Goal: Information Seeking & Learning: Learn about a topic

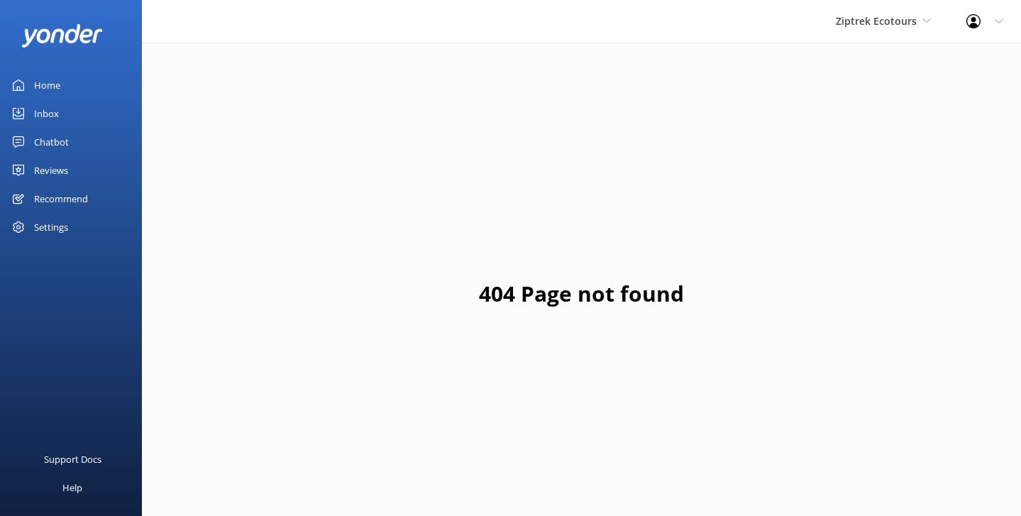
click at [873, 29] on div "Ziptrek Ecotours Yonder Zipline Yonder demo Yonder Luxury Suites Yonder Holiday…" at bounding box center [883, 21] width 131 height 43
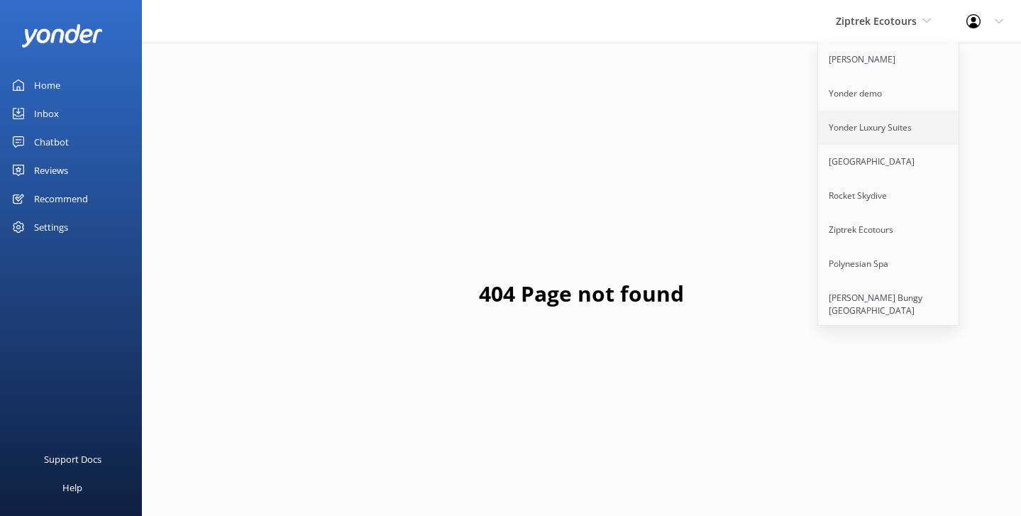
scroll to position [207, 0]
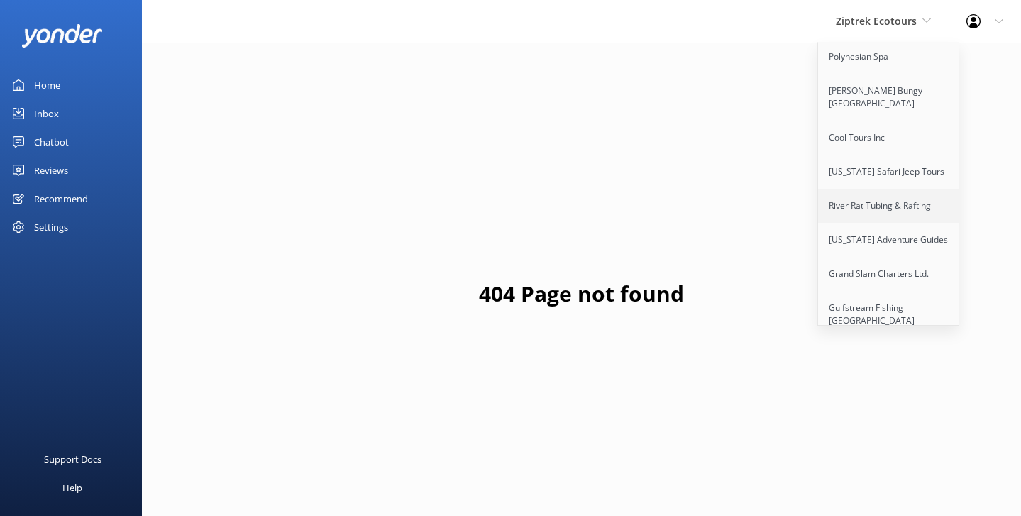
click at [873, 211] on link "River Rat Tubing & Rafting" at bounding box center [889, 206] width 142 height 34
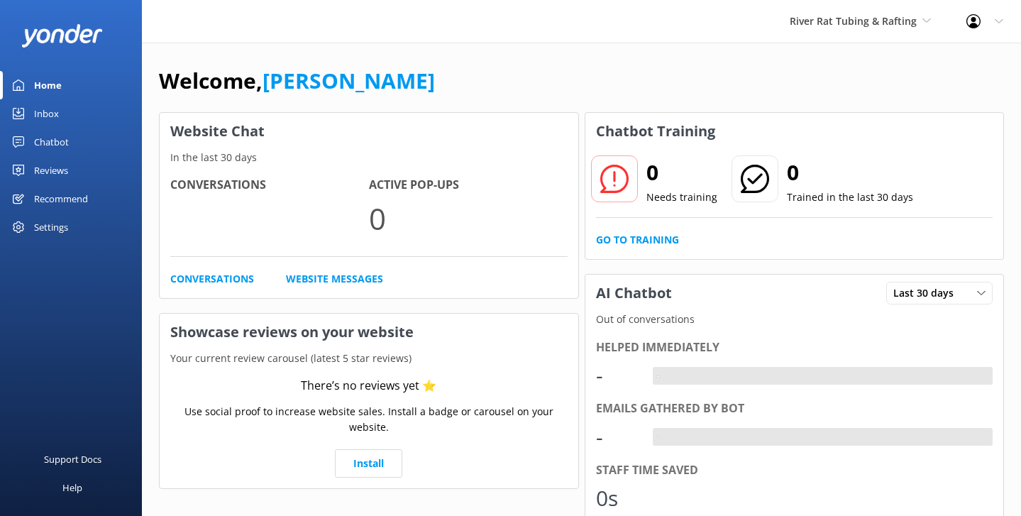
click at [52, 140] on div "Chatbot" at bounding box center [51, 142] width 35 height 28
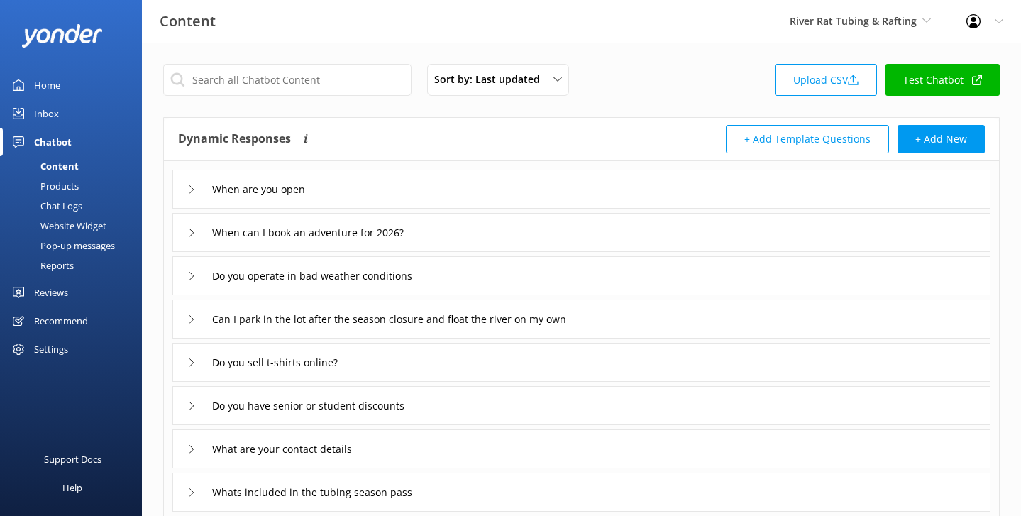
click at [50, 262] on div "Reports" at bounding box center [41, 265] width 65 height 20
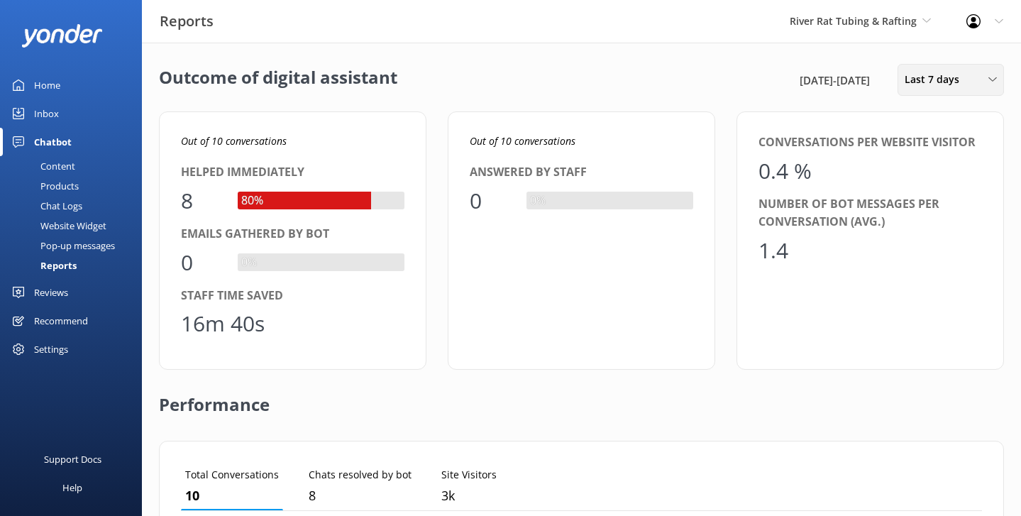
click at [929, 77] on span "Last 7 days" at bounding box center [936, 80] width 63 height 16
click at [920, 194] on div "Last 90 days" at bounding box center [930, 199] width 50 height 14
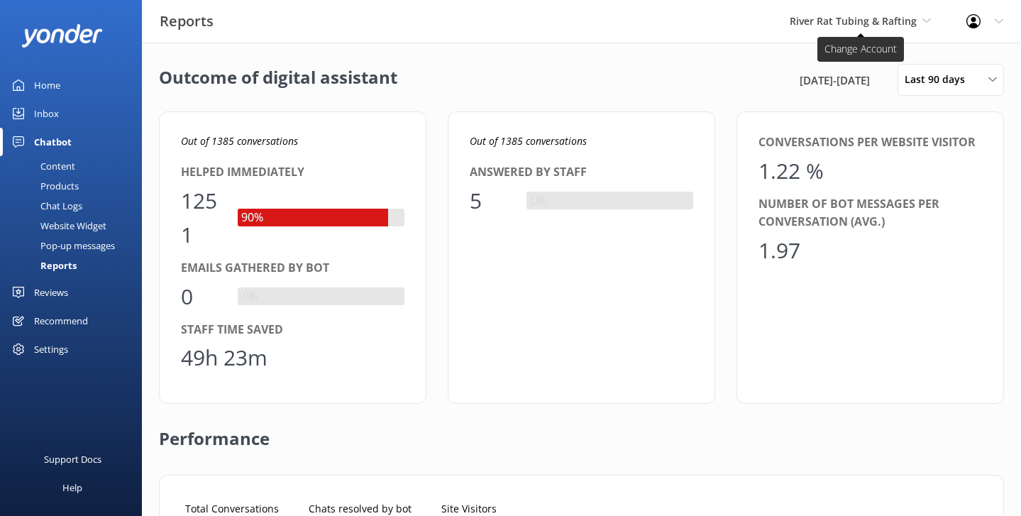
click at [878, 16] on span "River Rat Tubing & Rafting" at bounding box center [853, 20] width 127 height 13
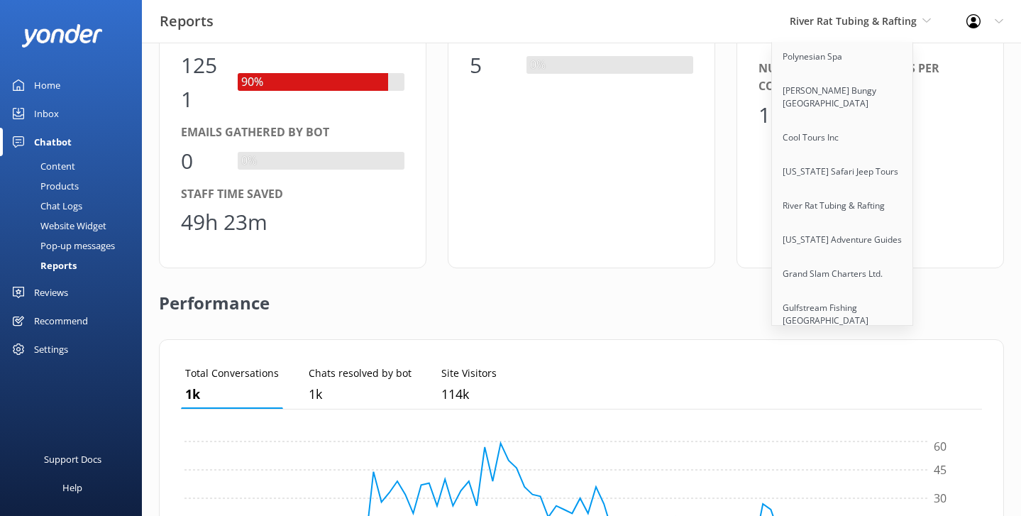
scroll to position [133, 0]
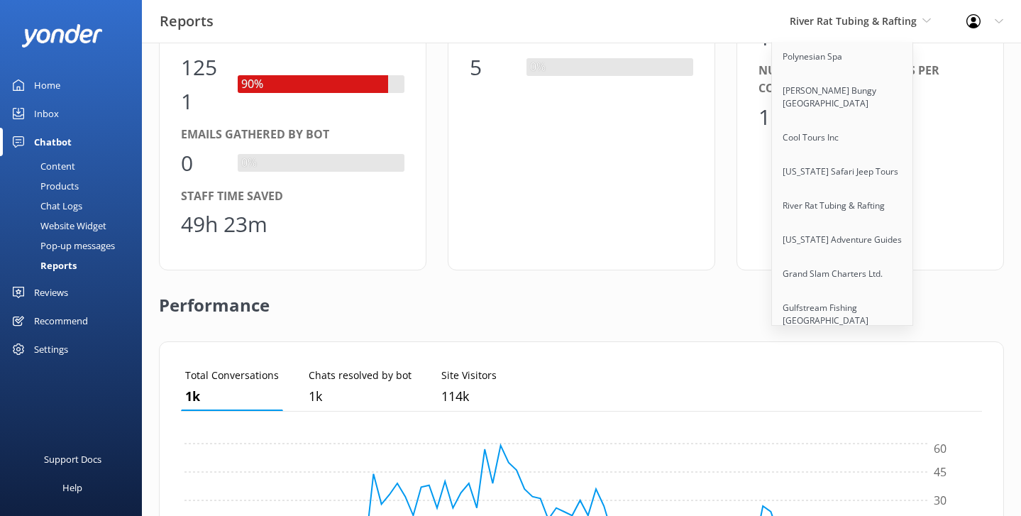
click at [828, 181] on link "[US_STATE] Safari Jeep Tours" at bounding box center [843, 172] width 142 height 34
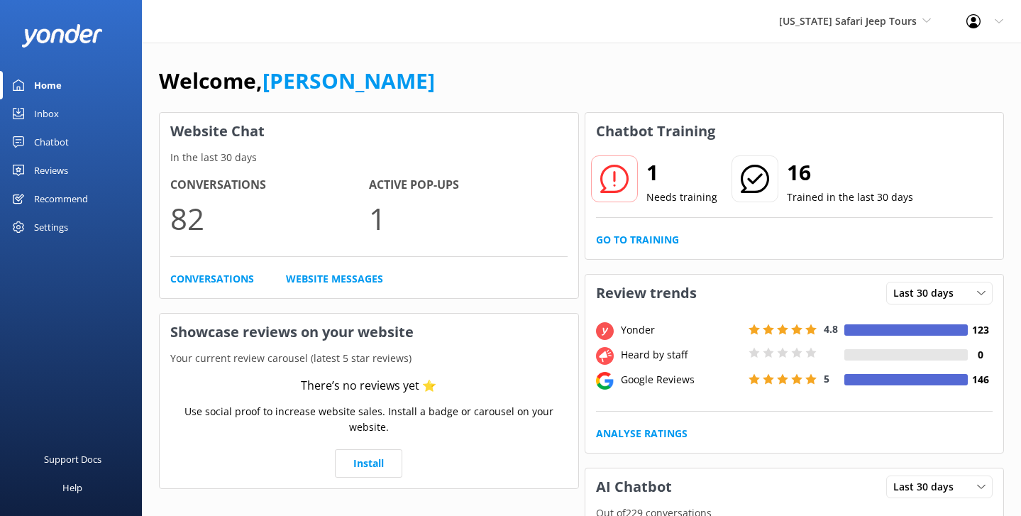
click at [53, 144] on div "Chatbot" at bounding box center [51, 142] width 35 height 28
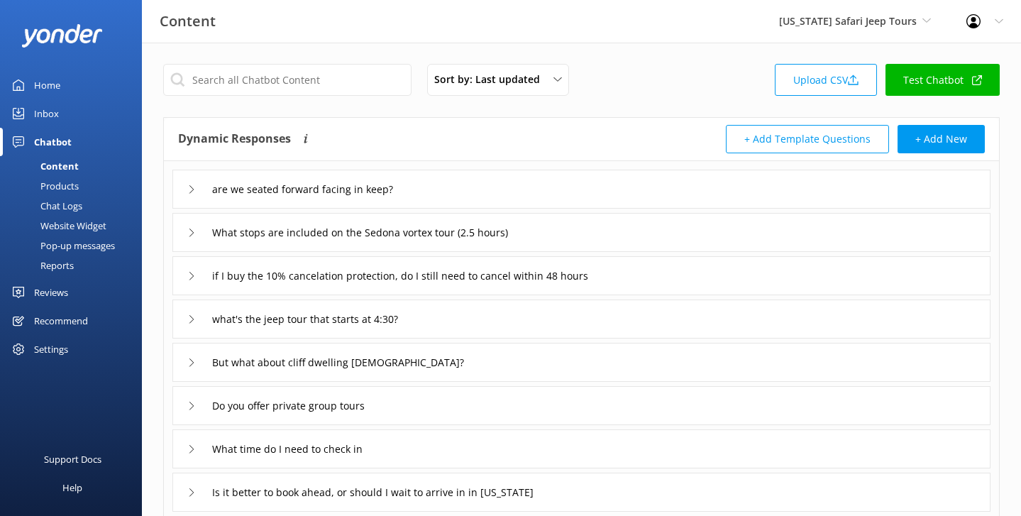
scroll to position [4, 0]
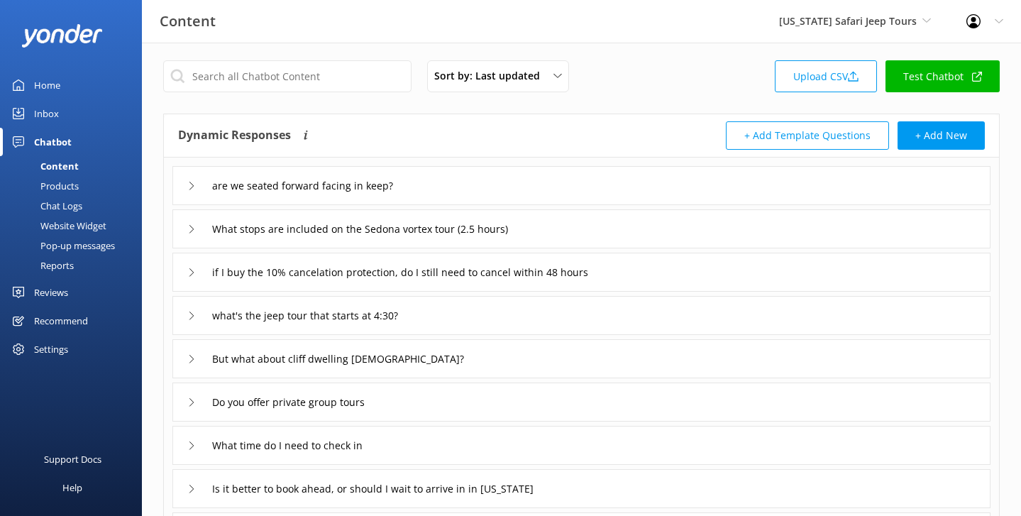
click at [86, 265] on link "Reports" at bounding box center [75, 265] width 133 height 20
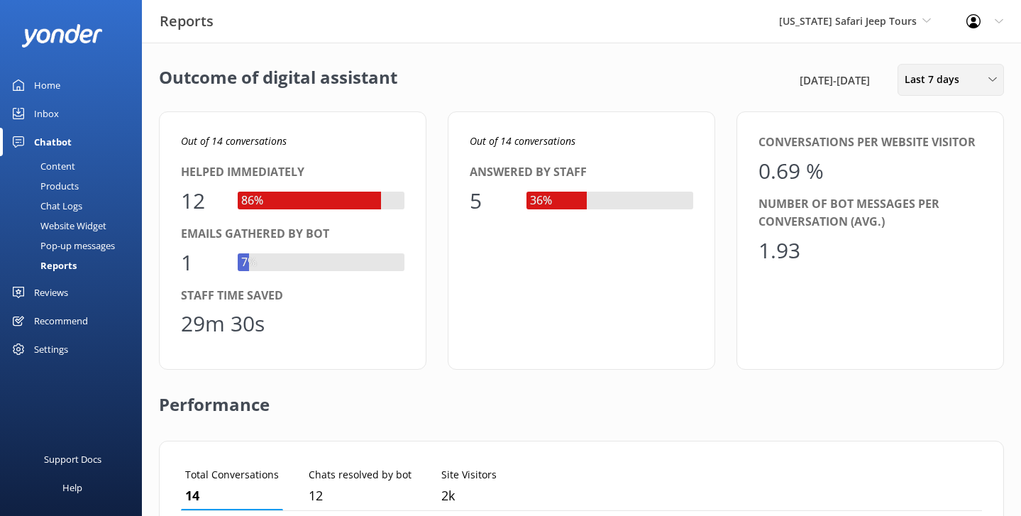
click at [929, 86] on span "Last 7 days" at bounding box center [936, 80] width 63 height 16
click at [924, 144] on div "Last 30 days" at bounding box center [930, 142] width 50 height 14
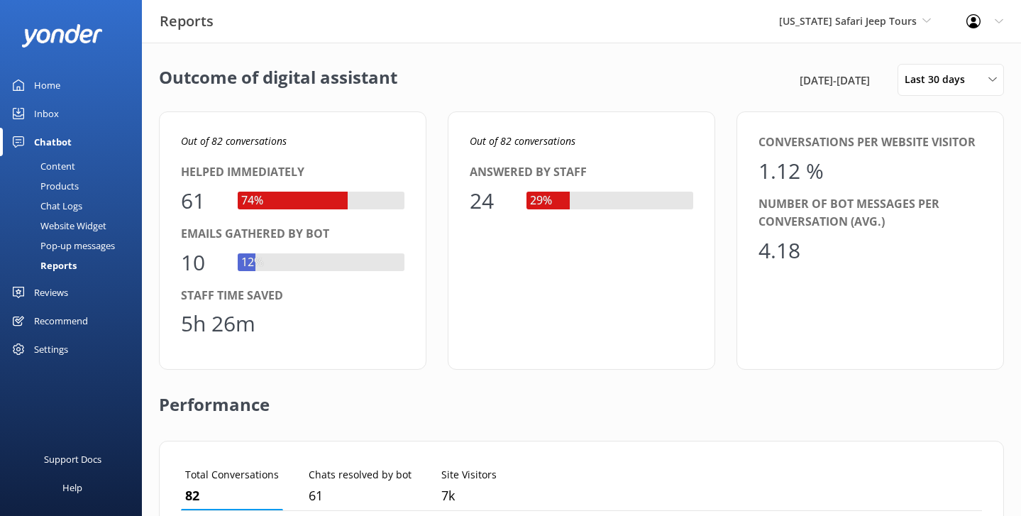
scroll to position [473, 0]
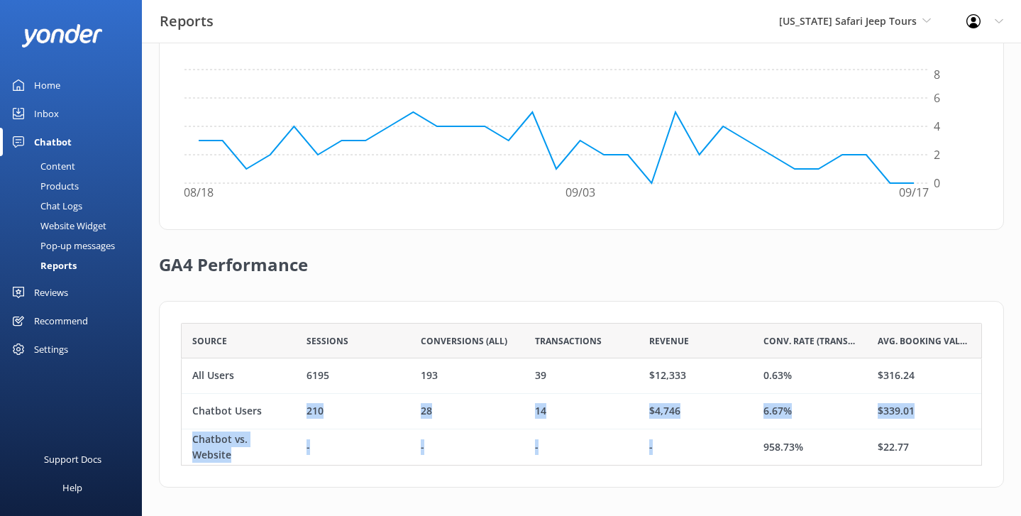
drag, startPoint x: 299, startPoint y: 407, endPoint x: 804, endPoint y: 437, distance: 505.3
click at [804, 437] on div "All Users 6195 193 39 $12,333 0.63% $316.24 Chatbot Users 210 28 14 $4,746 6.67…" at bounding box center [581, 411] width 801 height 106
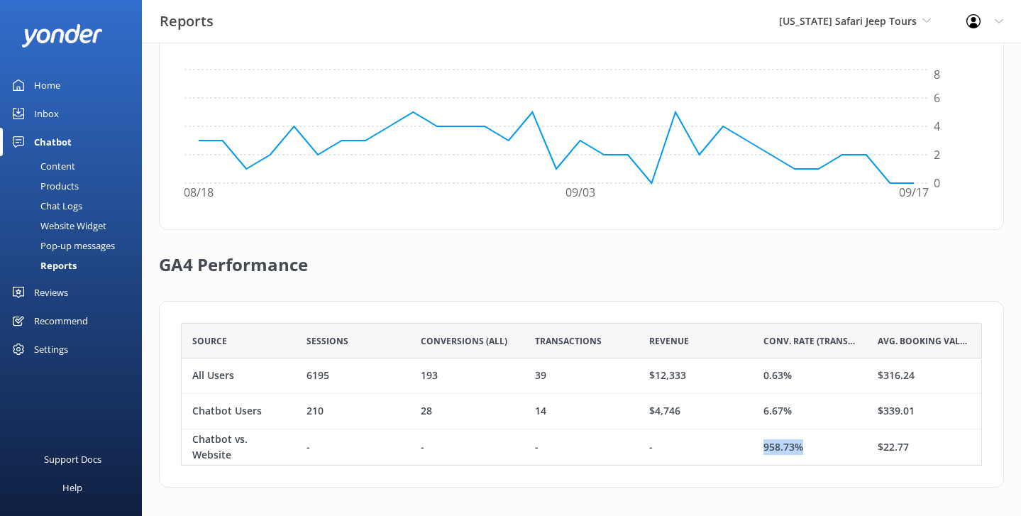
drag, startPoint x: 819, startPoint y: 451, endPoint x: 711, endPoint y: 451, distance: 107.8
click at [711, 451] on div "Chatbot vs. Website - - - - 958.73% $22.77" at bounding box center [581, 446] width 801 height 35
click at [711, 451] on div "-" at bounding box center [695, 446] width 114 height 35
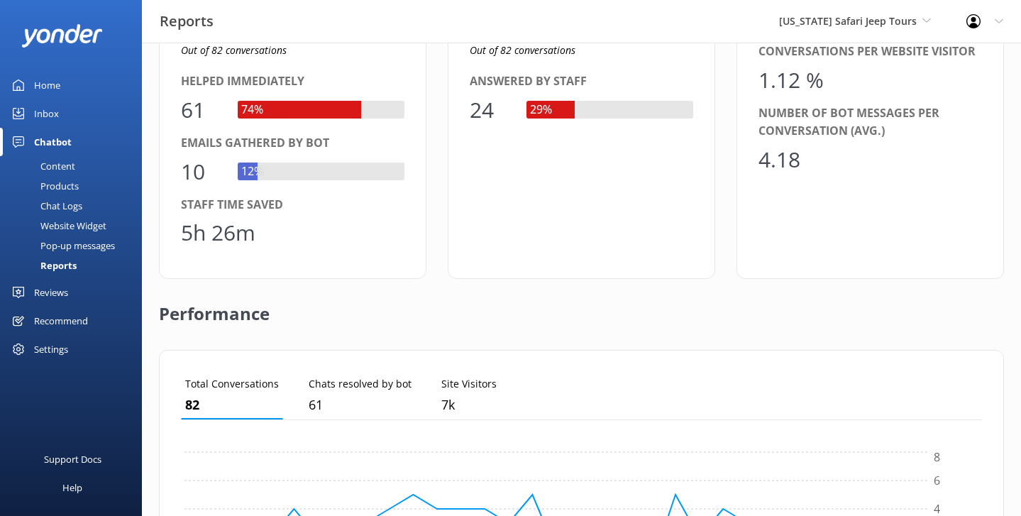
scroll to position [0, 0]
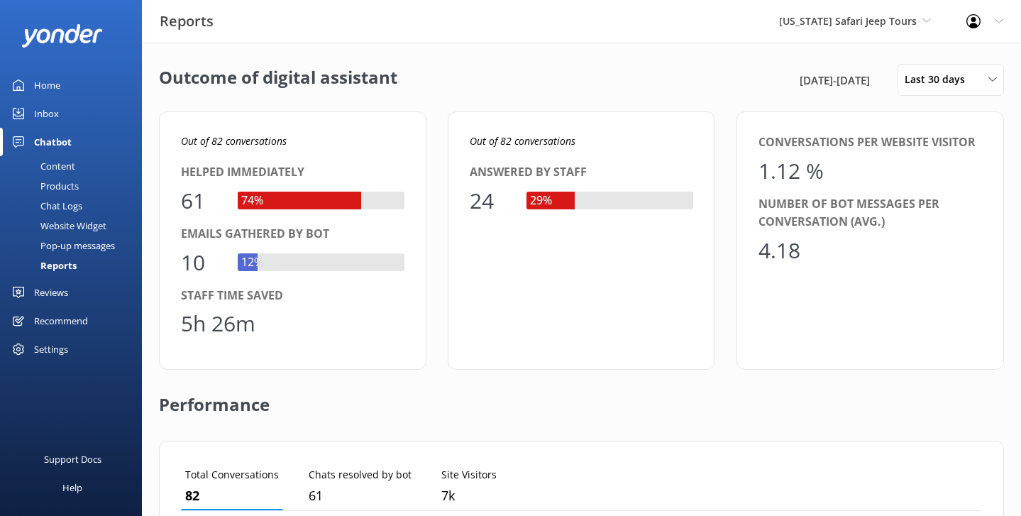
click at [56, 84] on div "Home" at bounding box center [47, 85] width 26 height 28
